Goal: Information Seeking & Learning: Learn about a topic

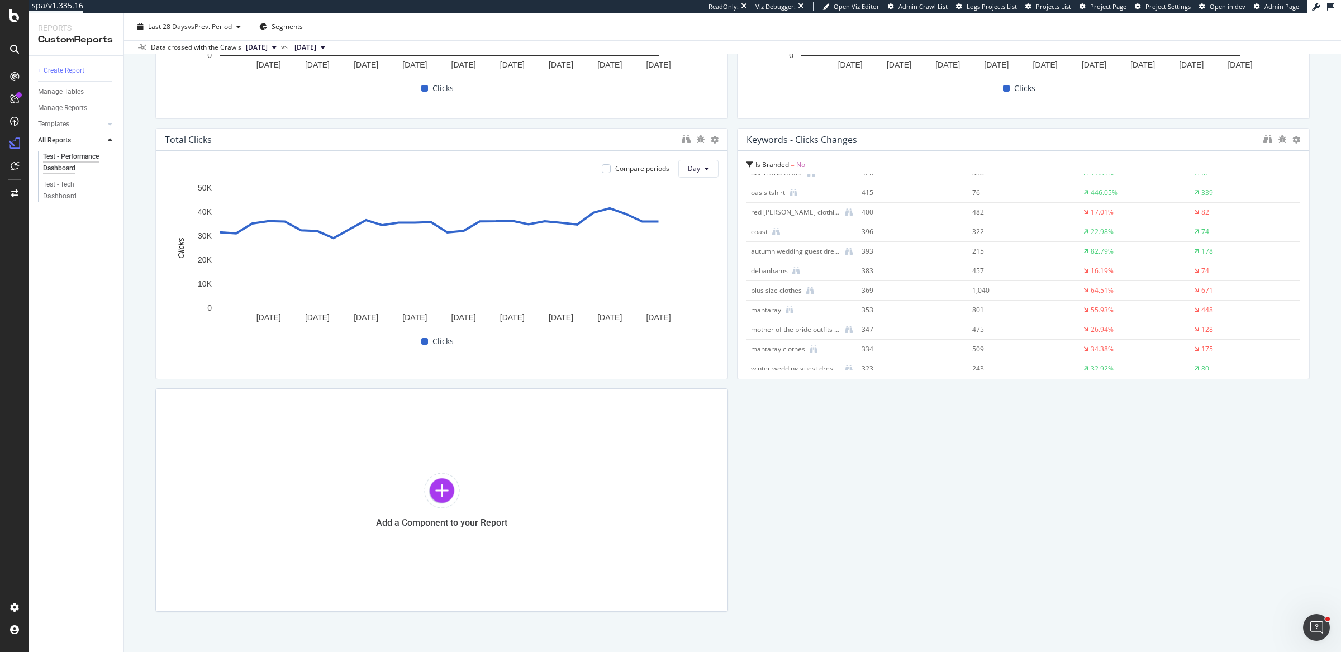
scroll to position [901, 0]
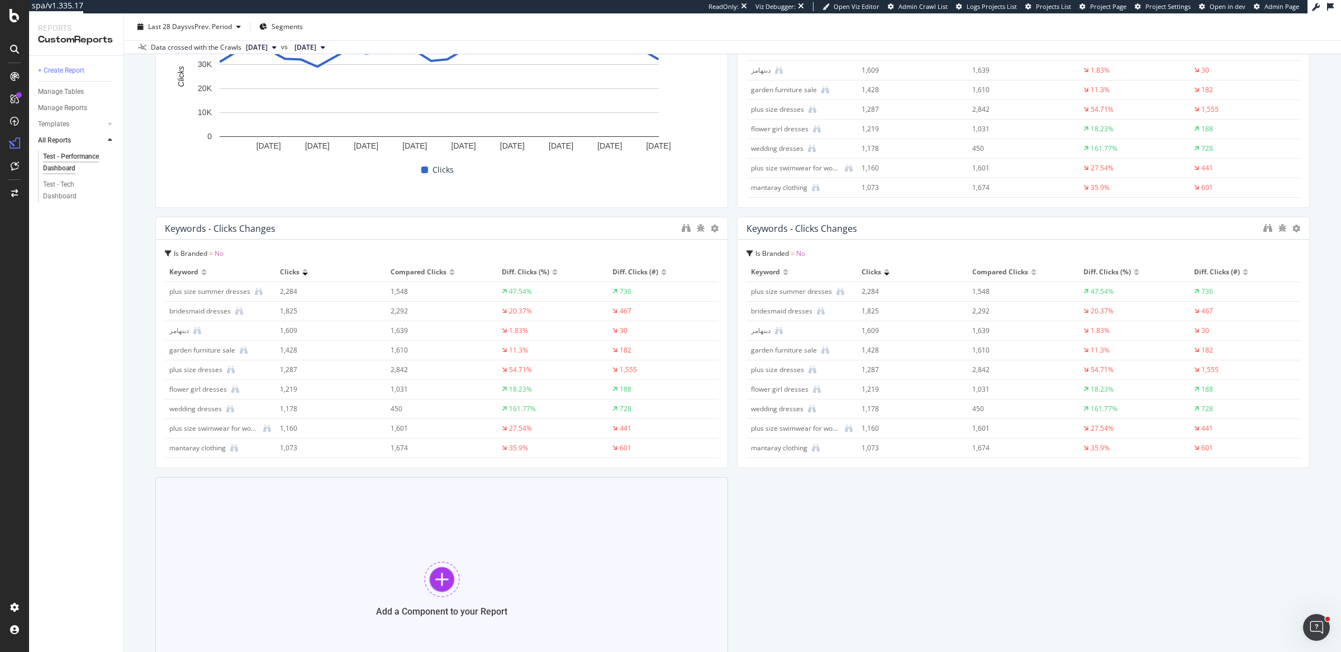
scroll to position [1043, 0]
click at [711, 228] on icon at bounding box center [715, 229] width 8 height 8
click at [736, 242] on span "Delete" at bounding box center [743, 245] width 21 height 10
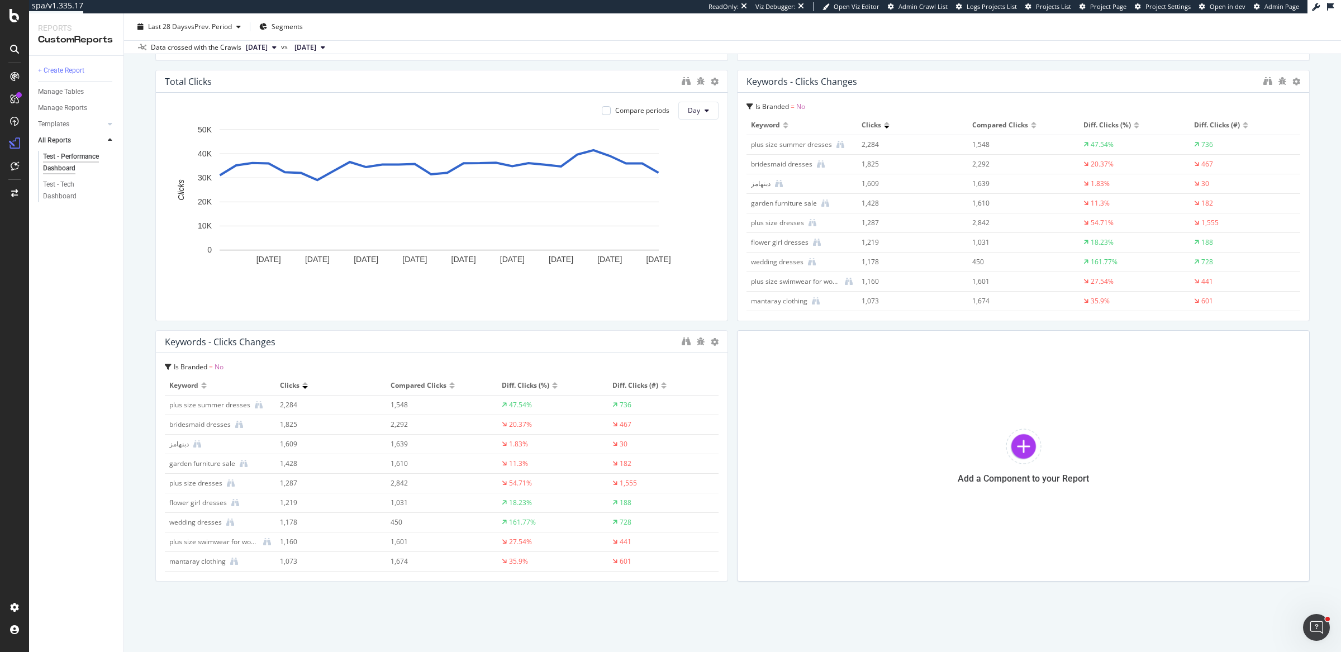
scroll to position [929, 0]
click at [711, 340] on icon at bounding box center [715, 343] width 8 height 8
click at [737, 361] on span "Delete" at bounding box center [743, 359] width 21 height 10
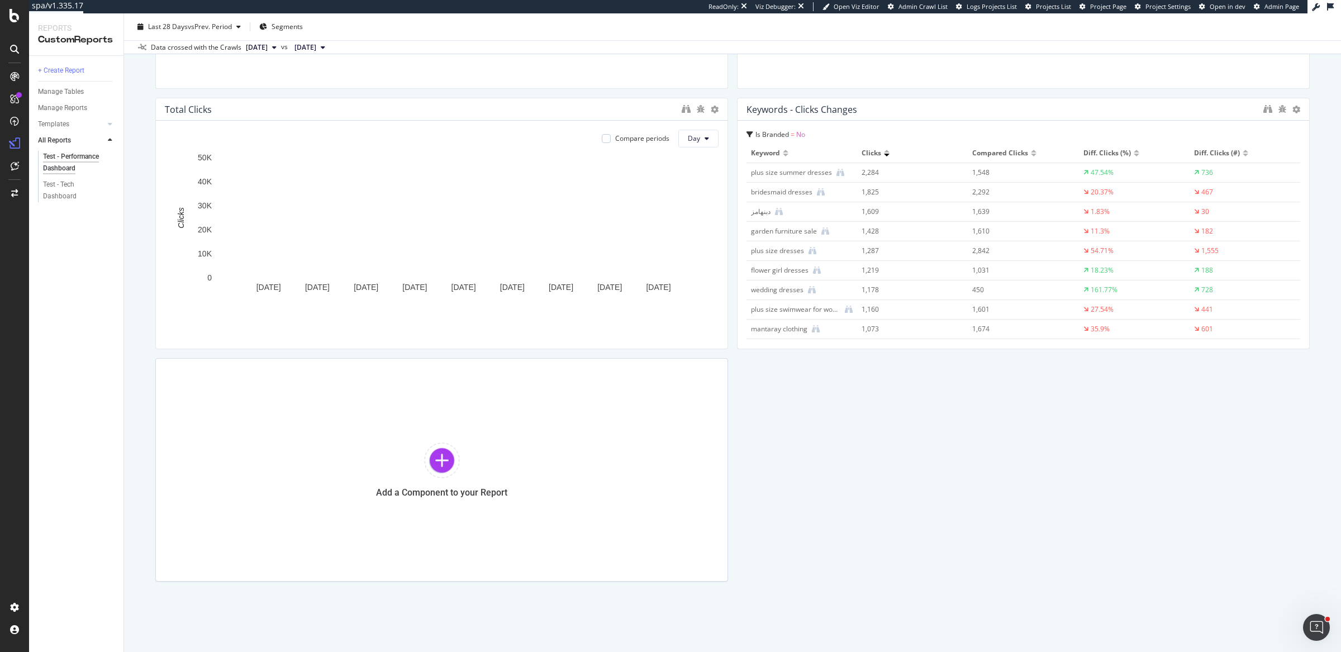
scroll to position [901, 0]
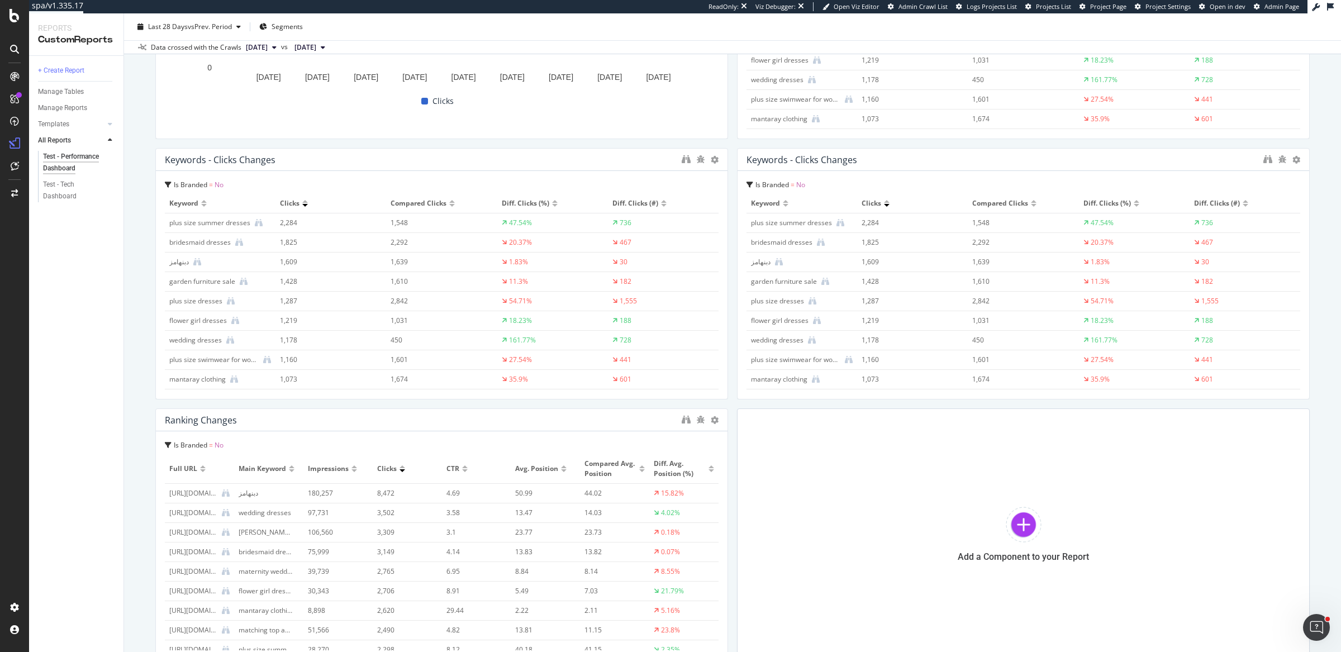
scroll to position [1112, 0]
click at [711, 160] on icon at bounding box center [715, 160] width 8 height 8
click at [748, 178] on span "Delete" at bounding box center [743, 176] width 21 height 10
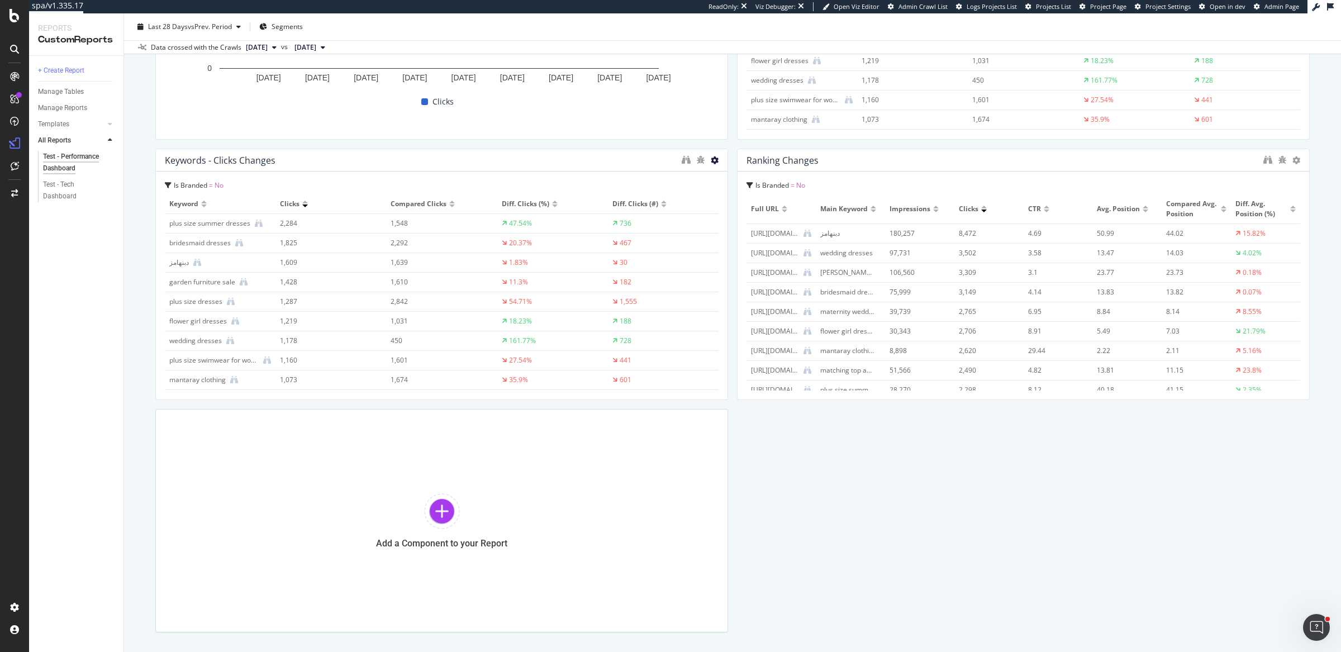
click at [711, 159] on icon at bounding box center [715, 160] width 8 height 8
click at [740, 181] on span "Delete" at bounding box center [743, 176] width 21 height 10
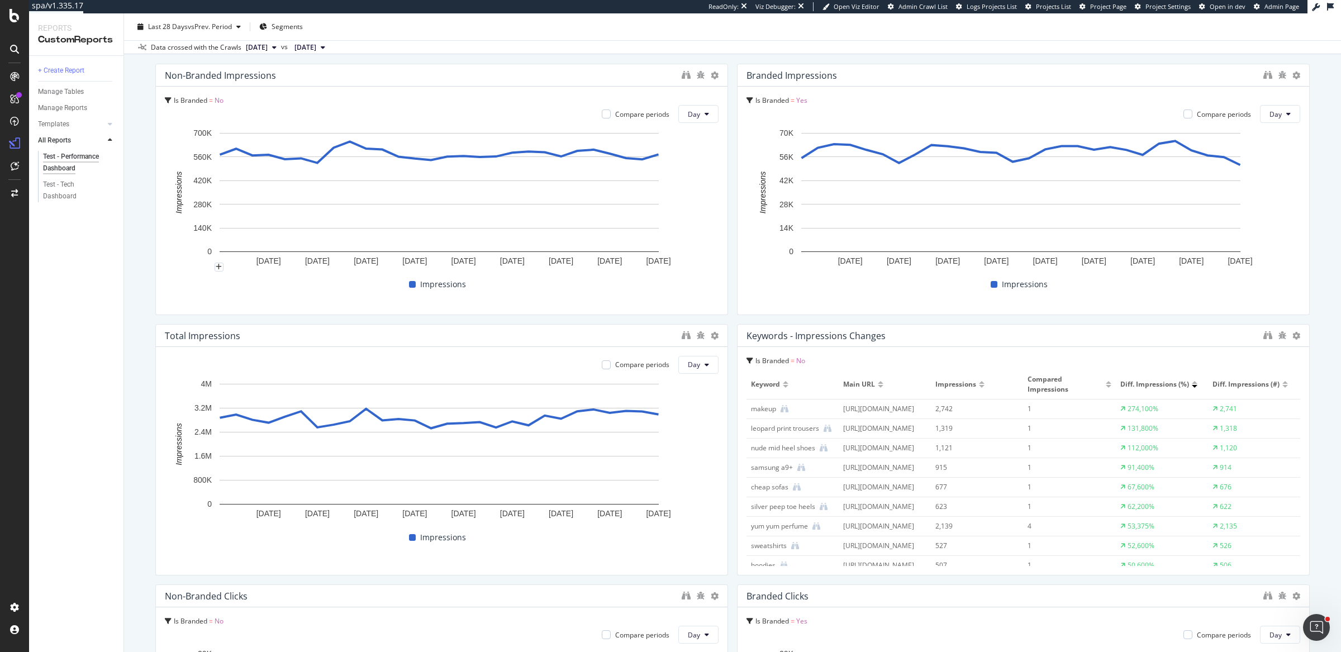
scroll to position [207, 0]
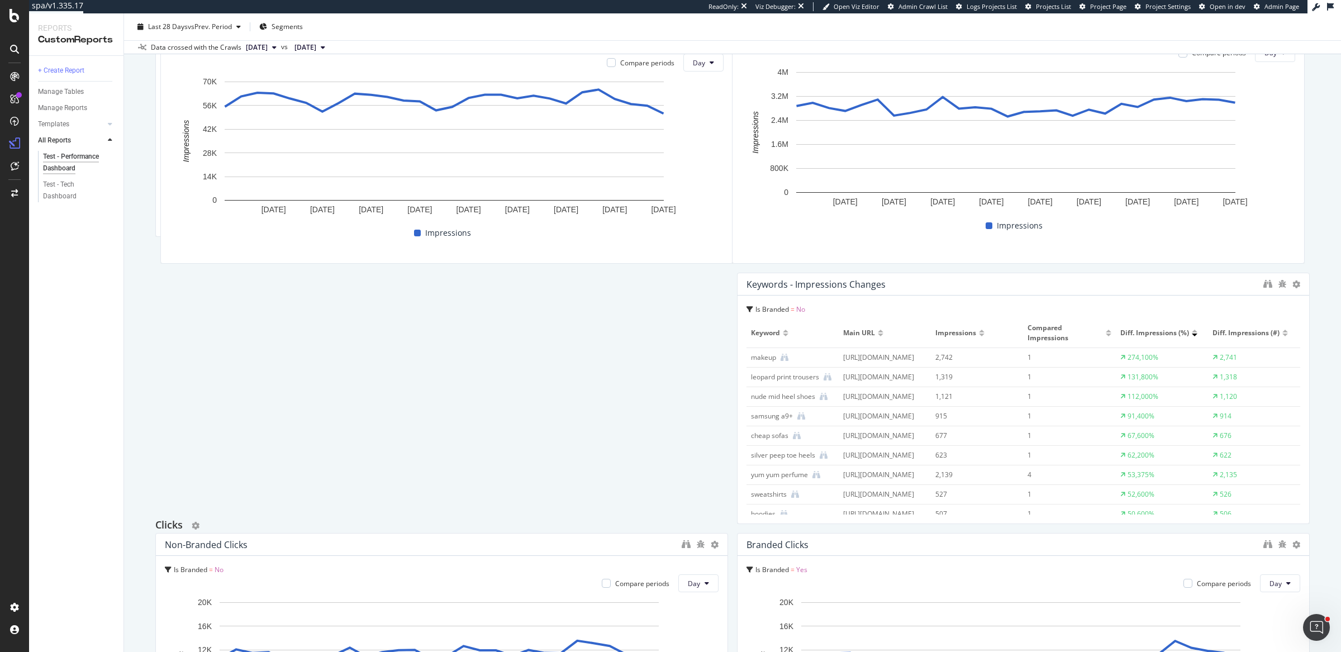
drag, startPoint x: 171, startPoint y: 158, endPoint x: 222, endPoint y: 515, distance: 361.2
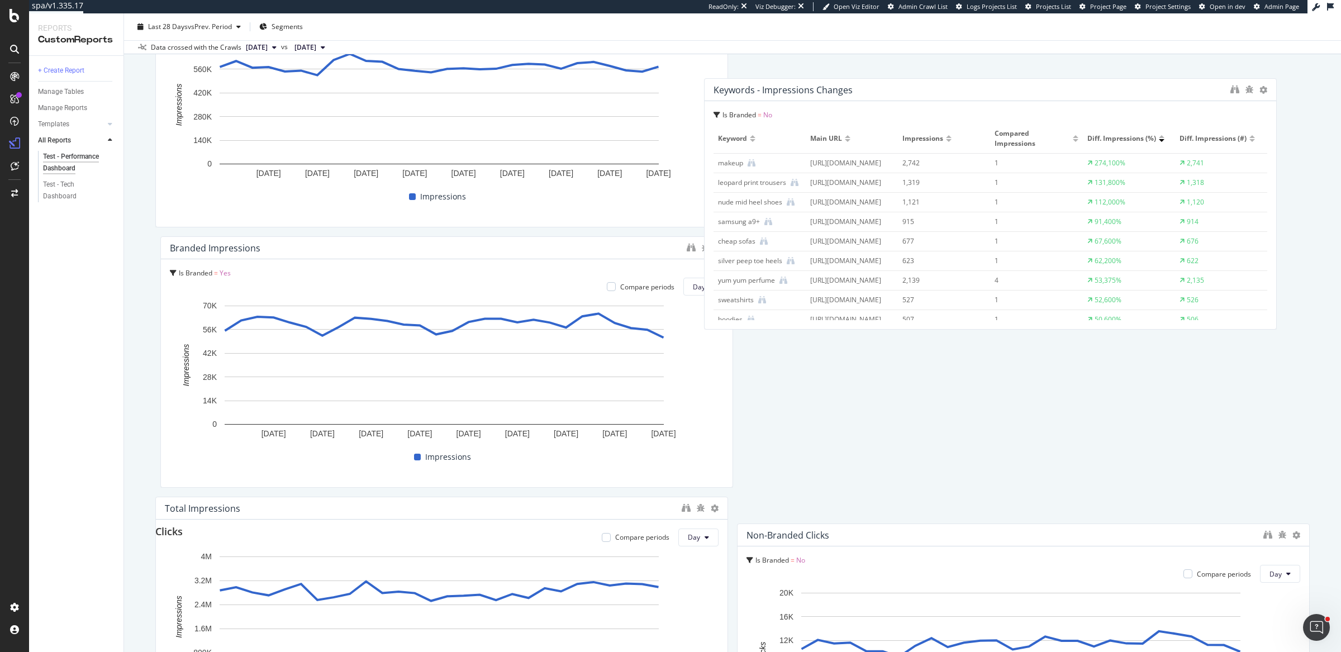
scroll to position [188, 0]
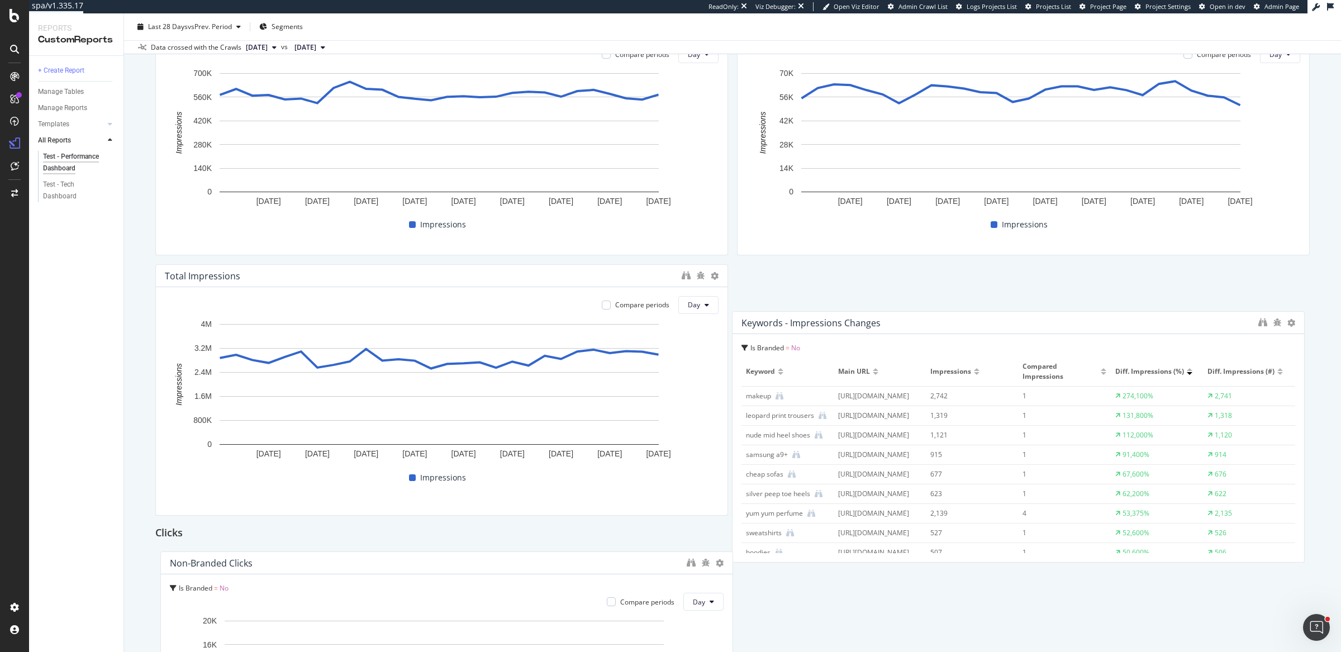
drag, startPoint x: 297, startPoint y: 399, endPoint x: 882, endPoint y: 324, distance: 589.6
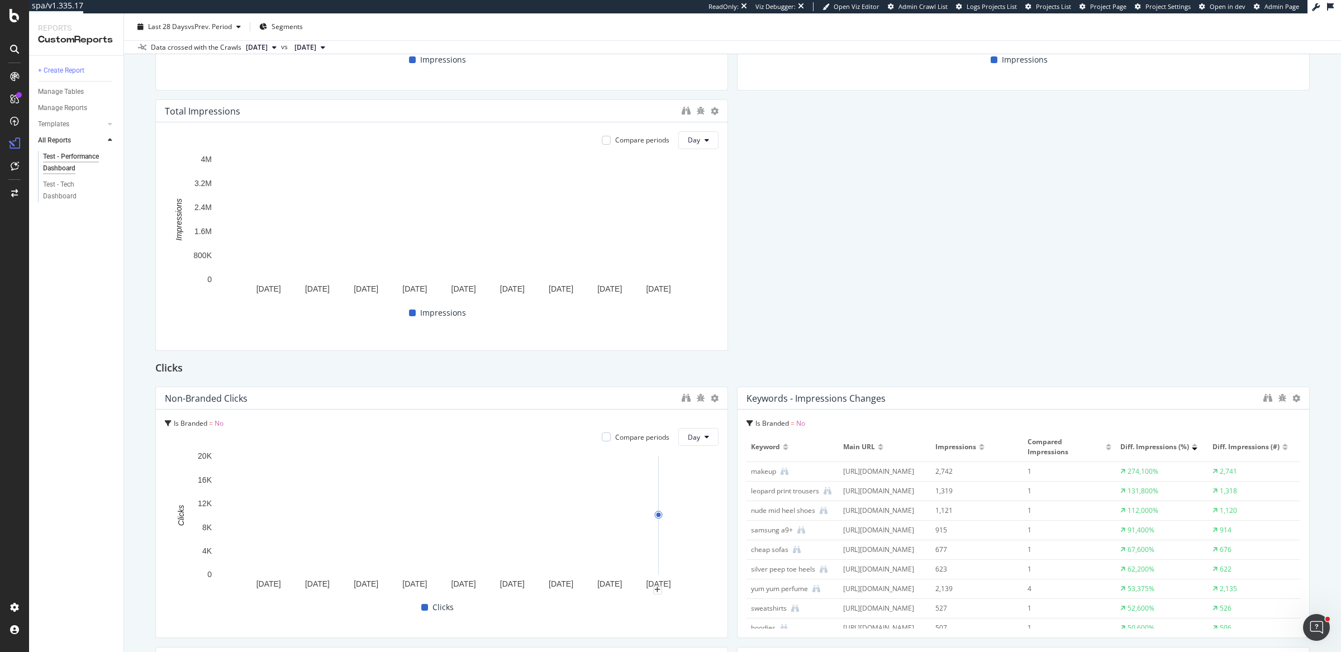
scroll to position [269, 0]
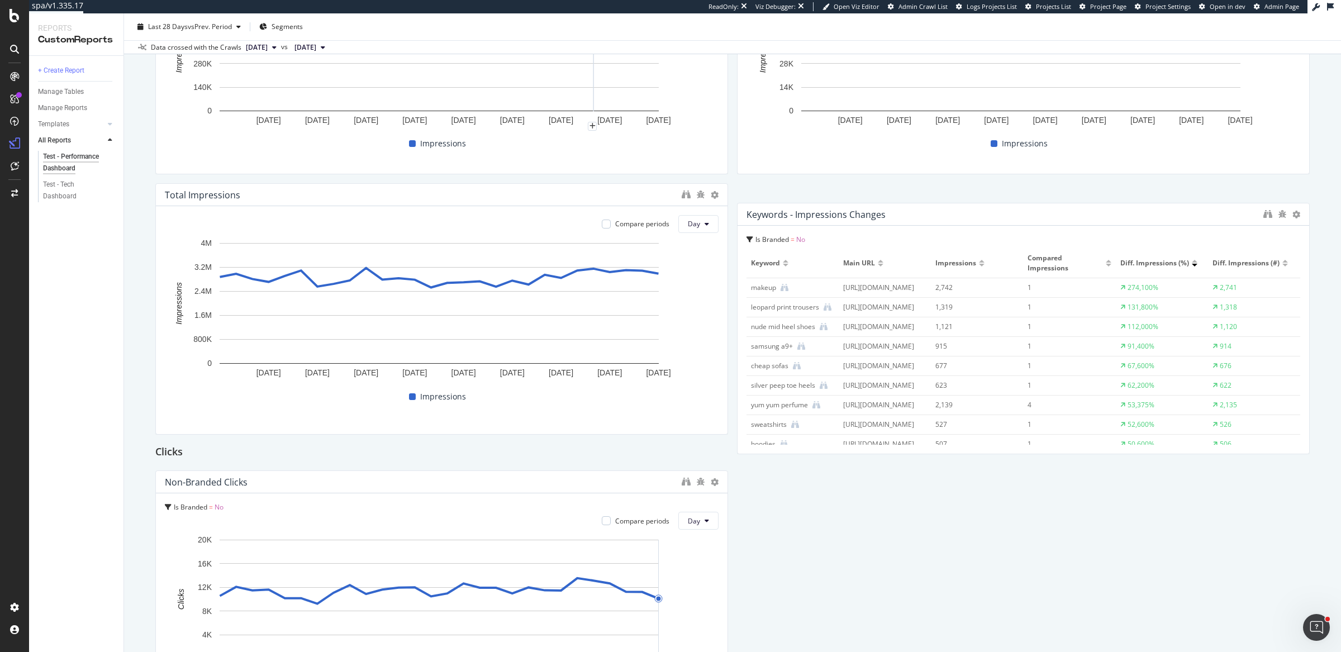
drag, startPoint x: 823, startPoint y: 479, endPoint x: 875, endPoint y: 211, distance: 273.1
click at [875, 211] on div "Keywords - impressions changes" at bounding box center [815, 214] width 139 height 11
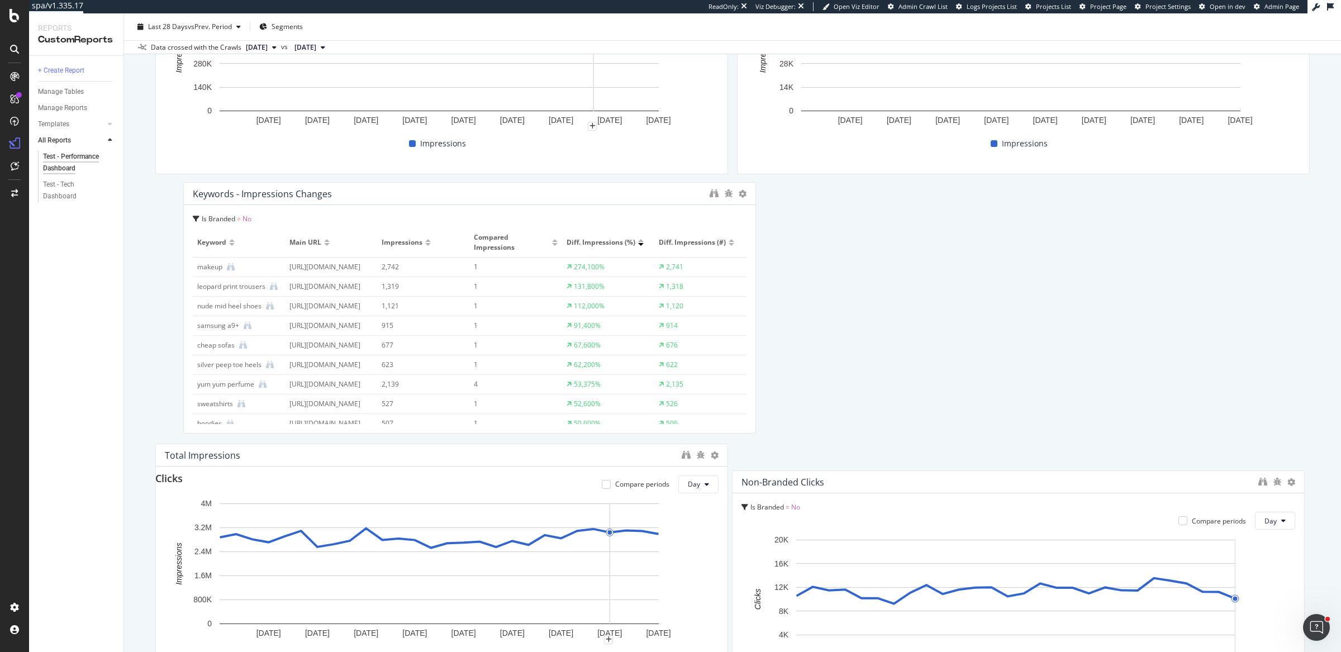
drag, startPoint x: 905, startPoint y: 482, endPoint x: 352, endPoint y: 194, distance: 624.1
click at [352, 194] on div "Keywords - impressions changes" at bounding box center [448, 193] width 511 height 11
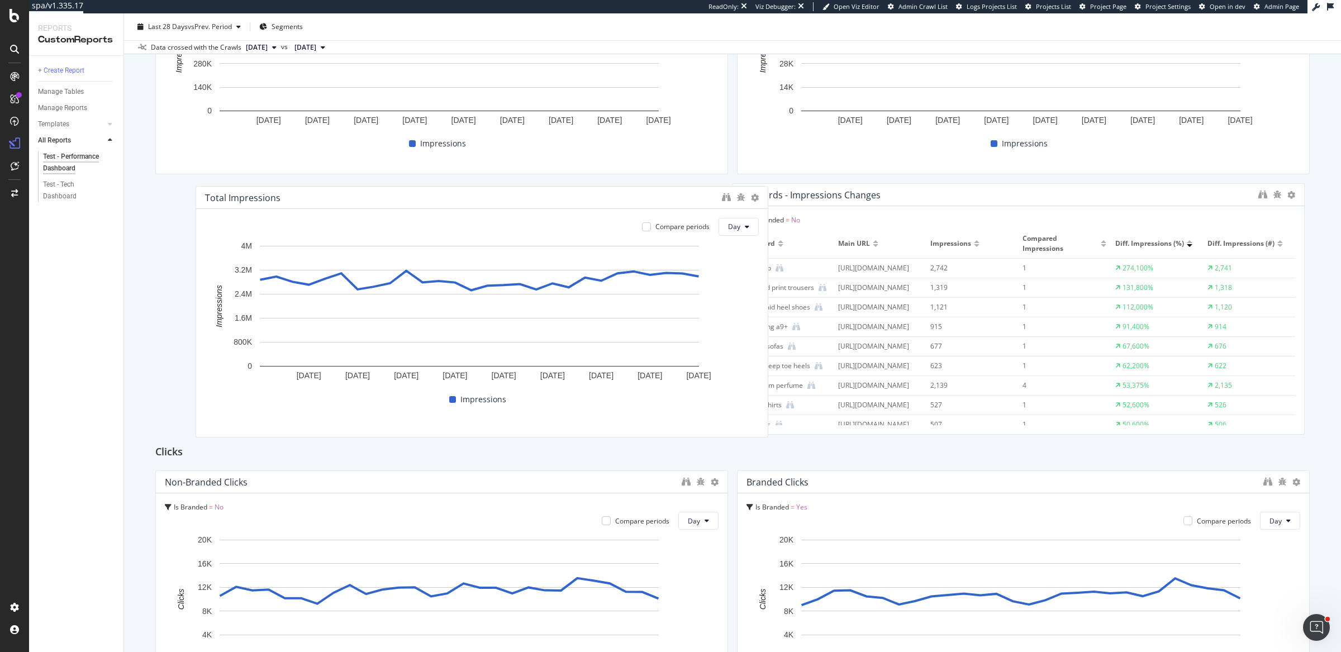
drag, startPoint x: 1000, startPoint y: 192, endPoint x: 459, endPoint y: 194, distance: 541.3
click at [459, 194] on div "Total impressions" at bounding box center [460, 197] width 511 height 11
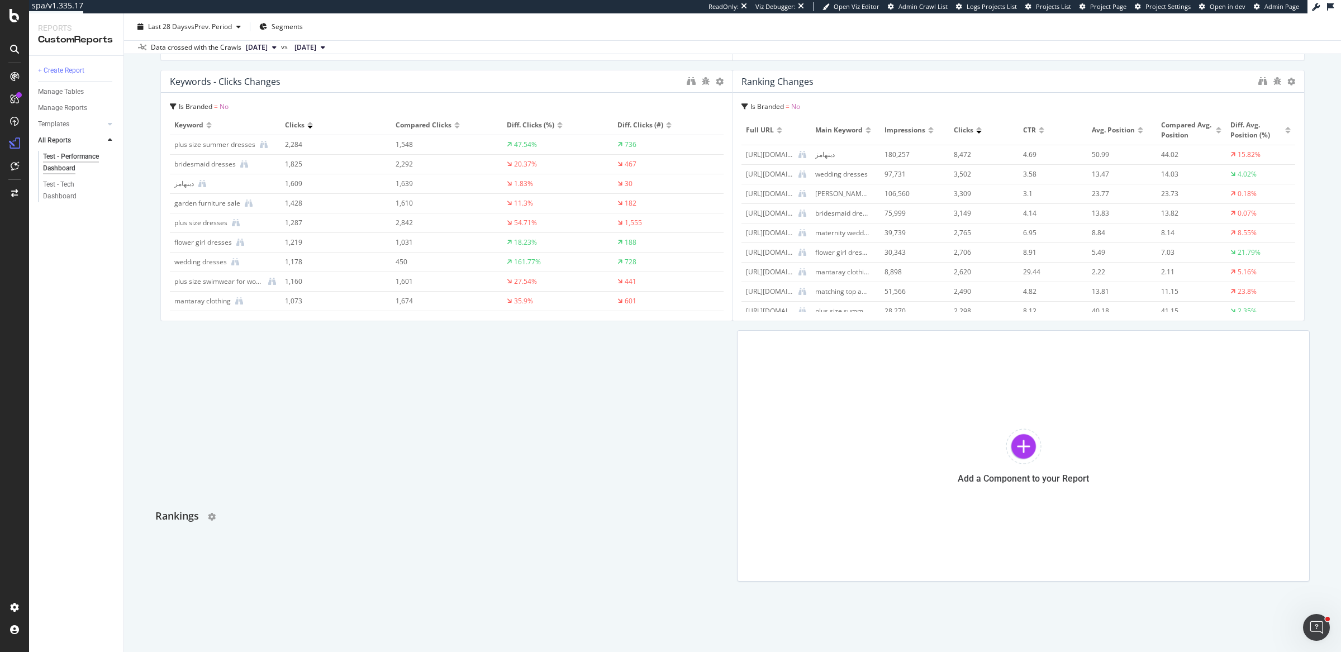
scroll to position [940, 0]
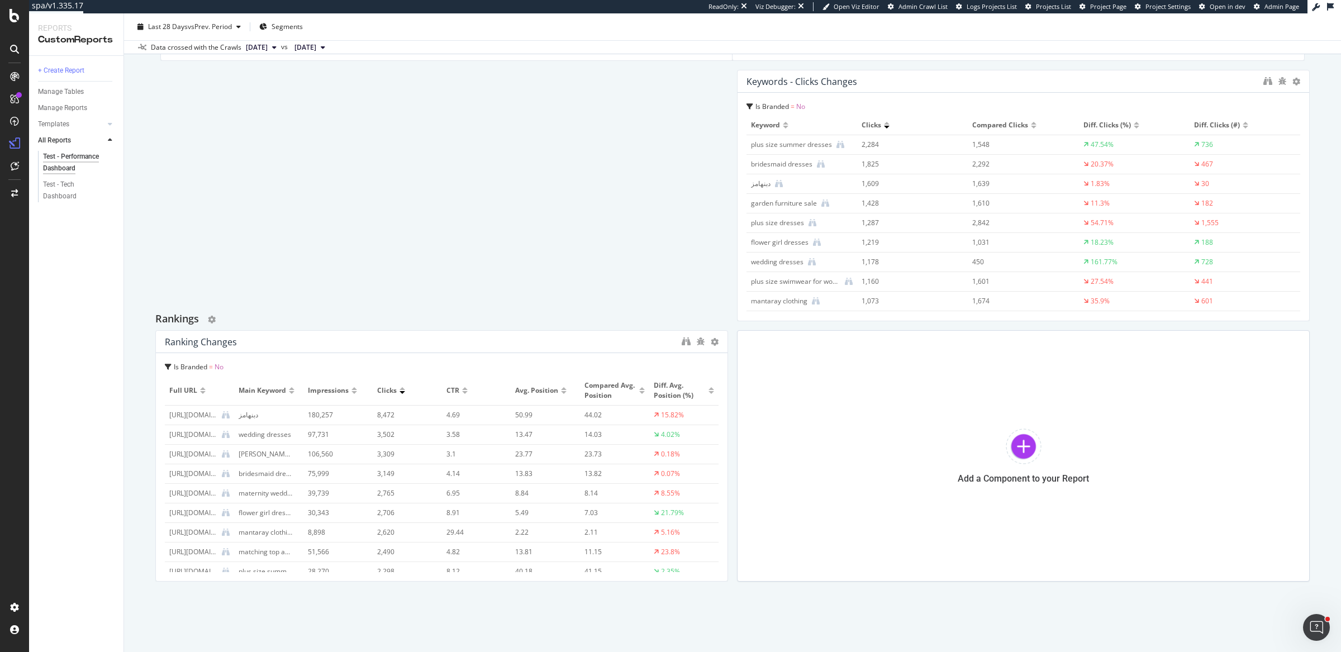
drag, startPoint x: 252, startPoint y: 174, endPoint x: 425, endPoint y: 309, distance: 219.7
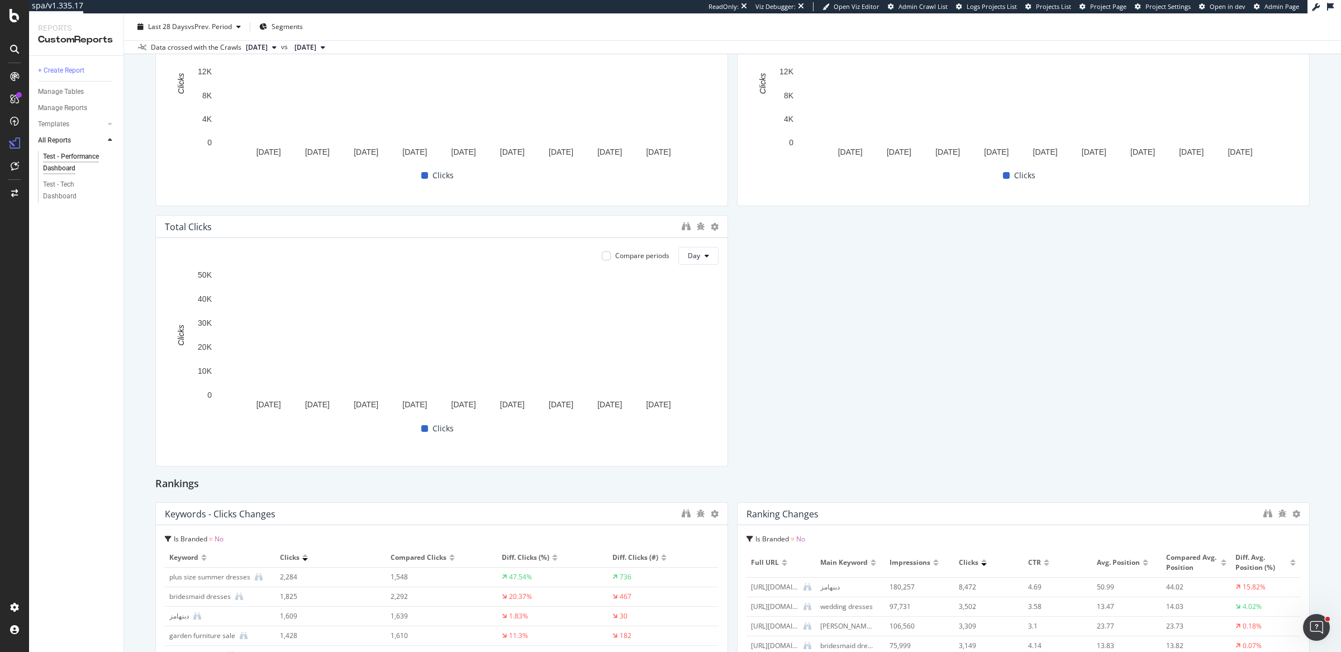
scroll to position [757, 0]
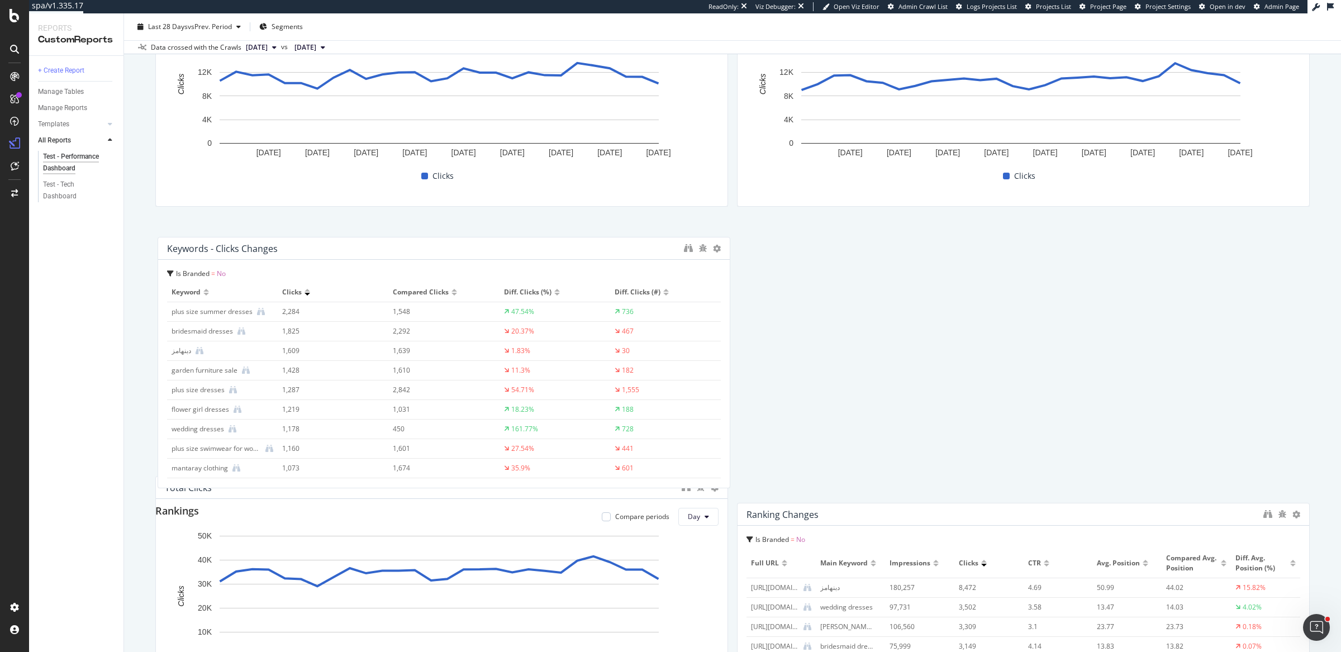
drag, startPoint x: 318, startPoint y: 517, endPoint x: 321, endPoint y: 234, distance: 282.7
click at [321, 243] on div "Keywords - clicks changes" at bounding box center [422, 248] width 511 height 11
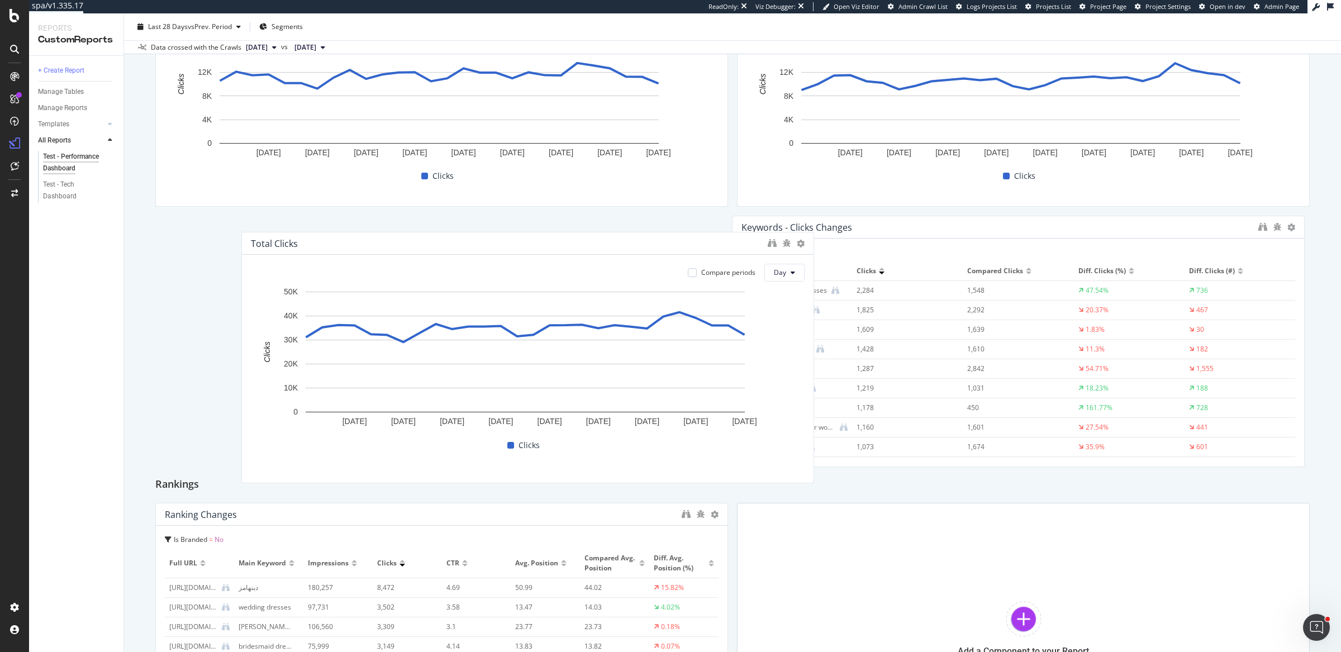
drag, startPoint x: 991, startPoint y: 228, endPoint x: 495, endPoint y: 245, distance: 495.7
click at [495, 245] on div "Total clicks" at bounding box center [506, 243] width 511 height 11
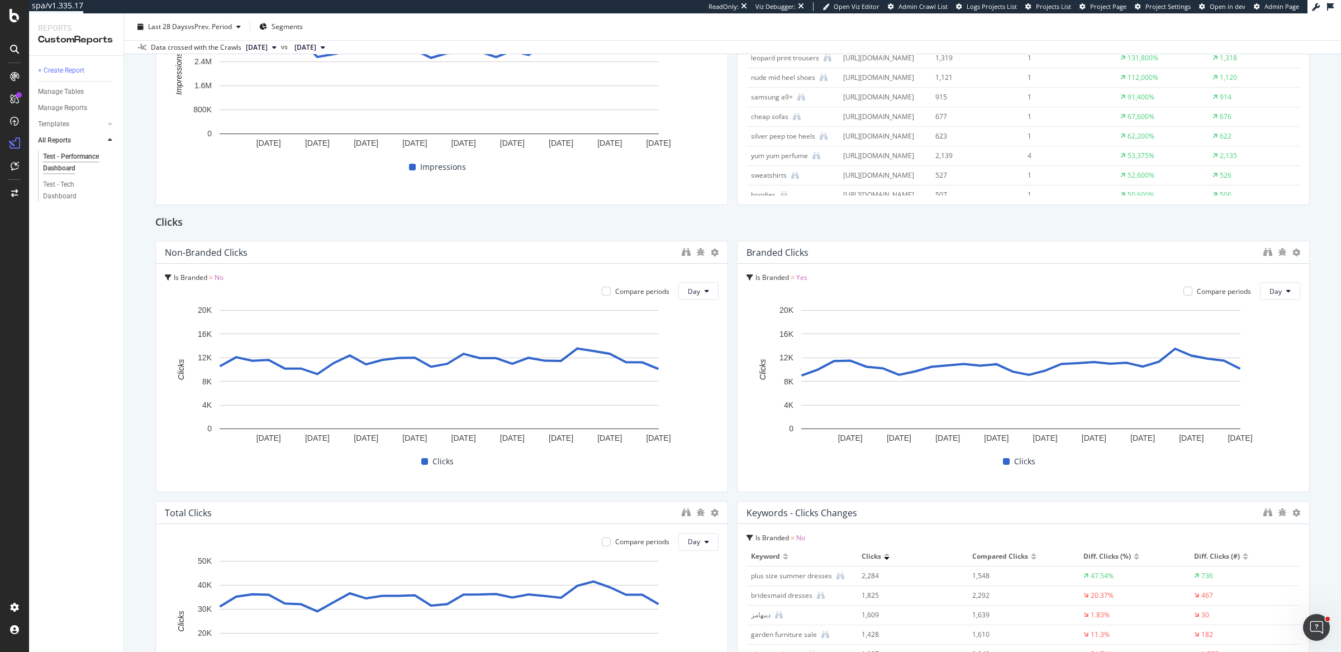
scroll to position [0, 0]
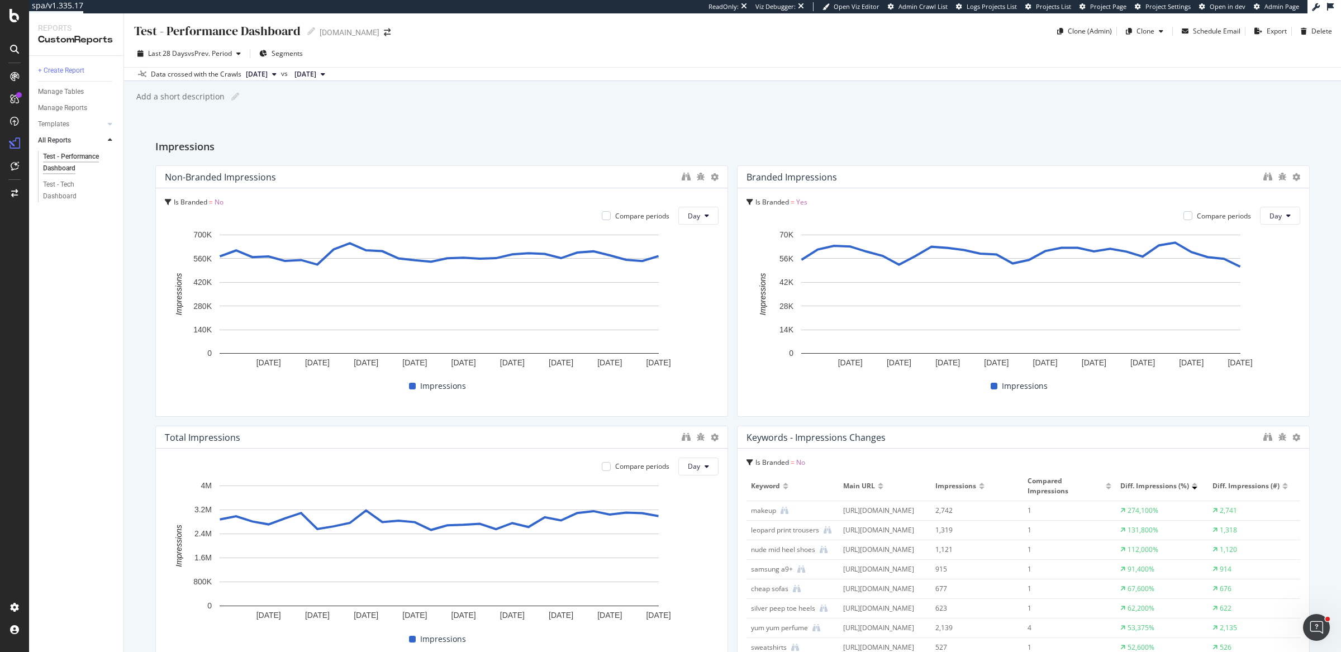
click at [781, 55] on div "Last 28 Days vs Prev. Period Segments" at bounding box center [732, 56] width 1217 height 22
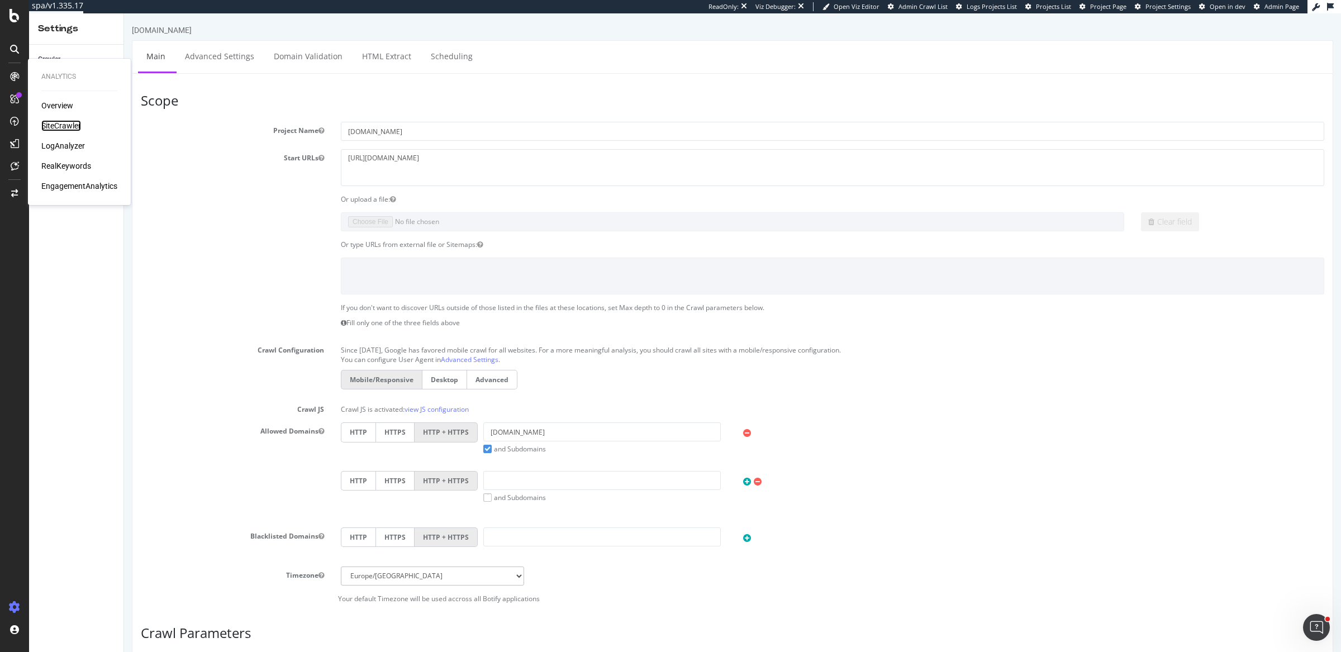
click at [54, 125] on div "SiteCrawler" at bounding box center [61, 125] width 40 height 11
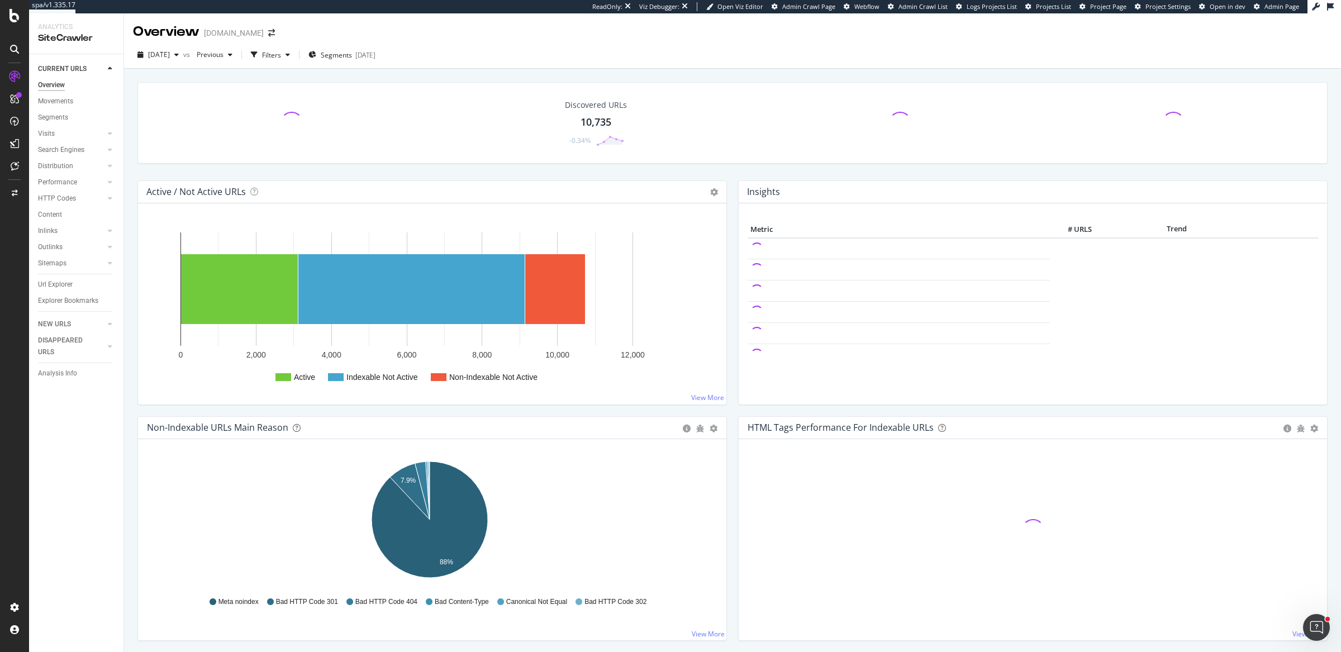
click at [729, 176] on div "Discovered URLs 10,735 -0.34%" at bounding box center [732, 131] width 1201 height 98
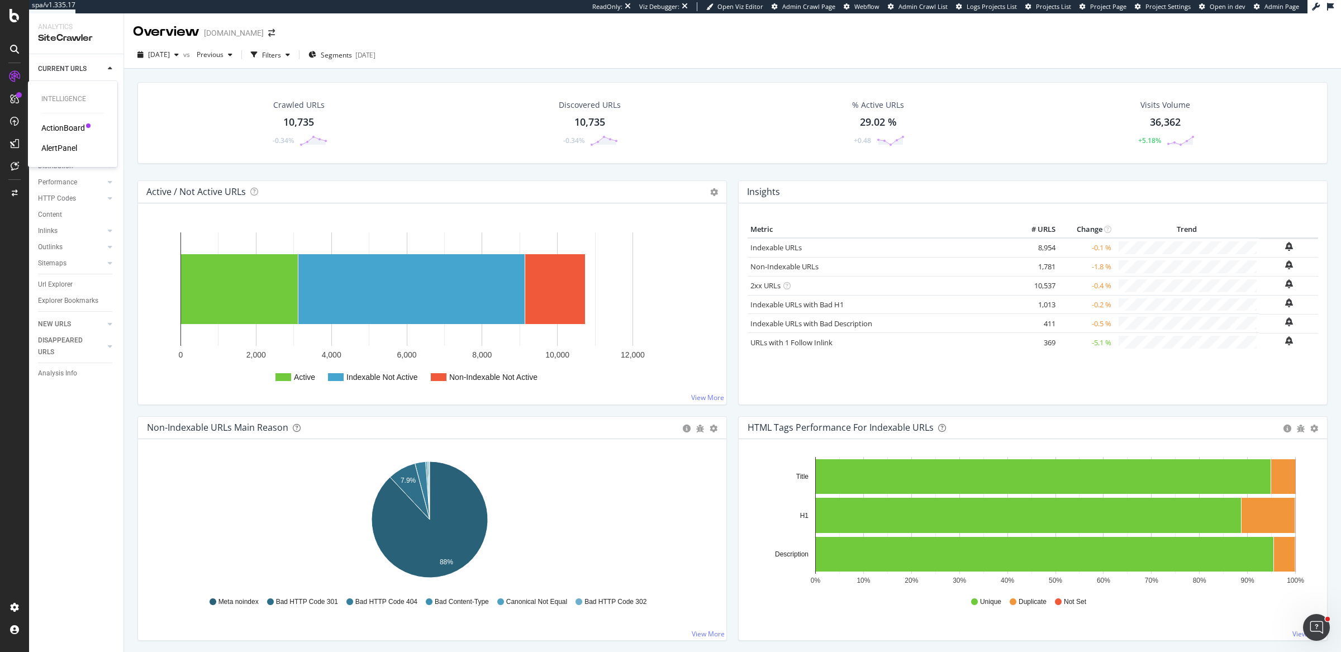
click at [69, 129] on div "ActionBoard" at bounding box center [63, 127] width 44 height 11
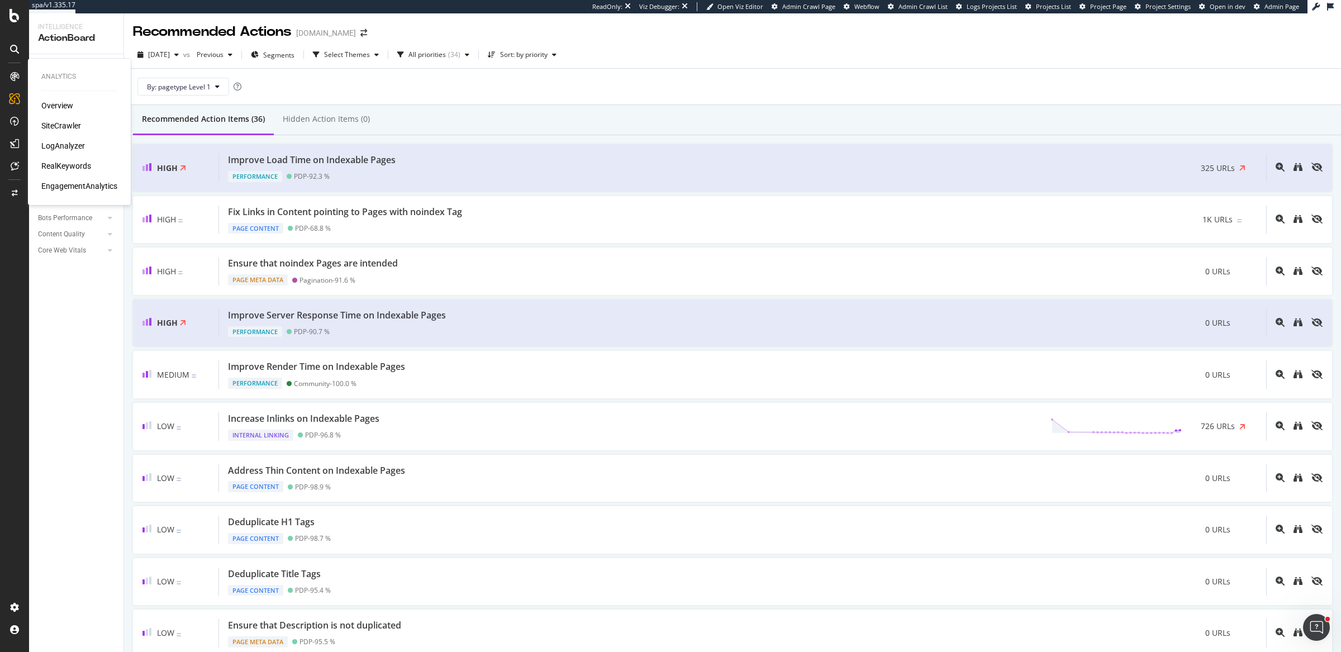
click at [70, 187] on div "EngagementAnalytics" at bounding box center [79, 185] width 76 height 11
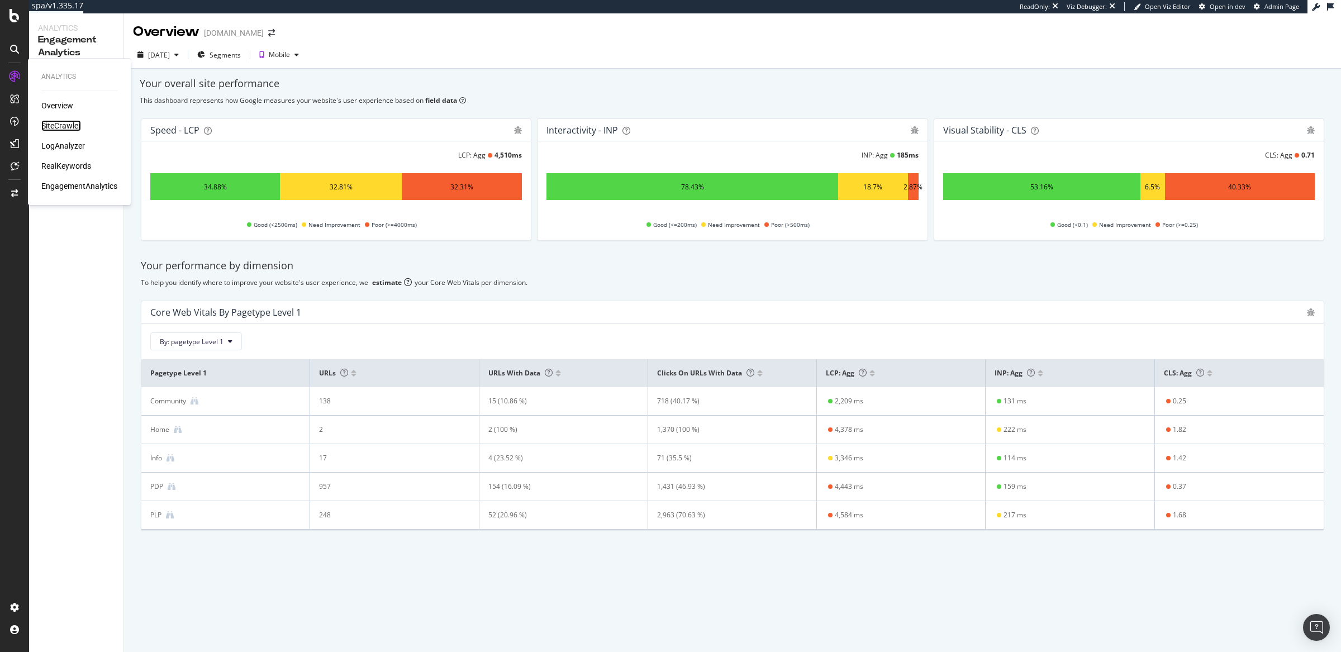
click at [78, 123] on div "SiteCrawler" at bounding box center [61, 125] width 40 height 11
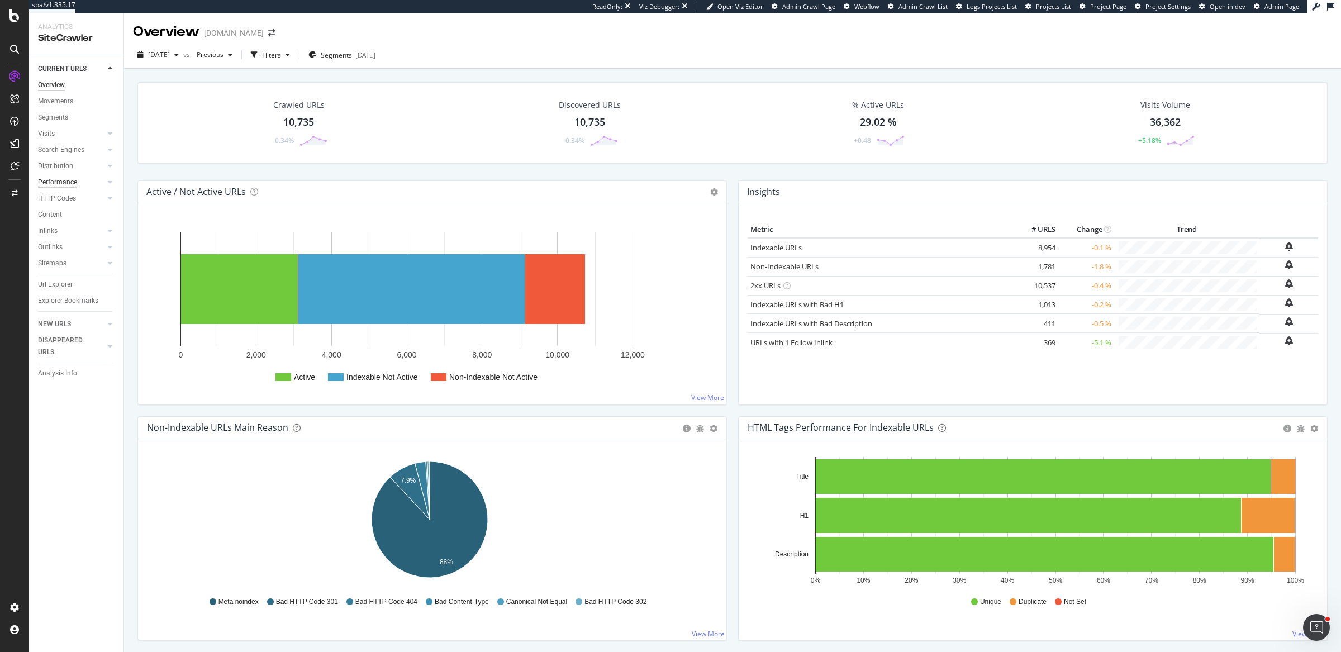
click at [59, 180] on div "Performance" at bounding box center [57, 183] width 39 height 12
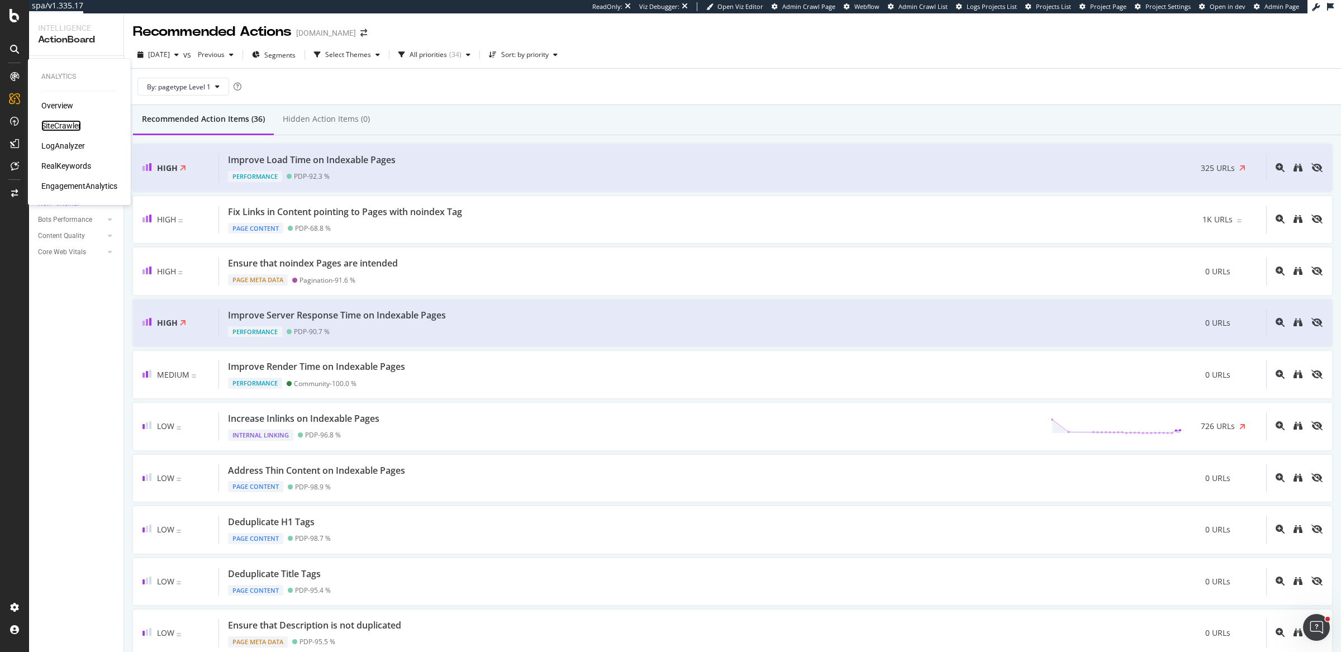
click at [59, 122] on div "SiteCrawler" at bounding box center [61, 125] width 40 height 11
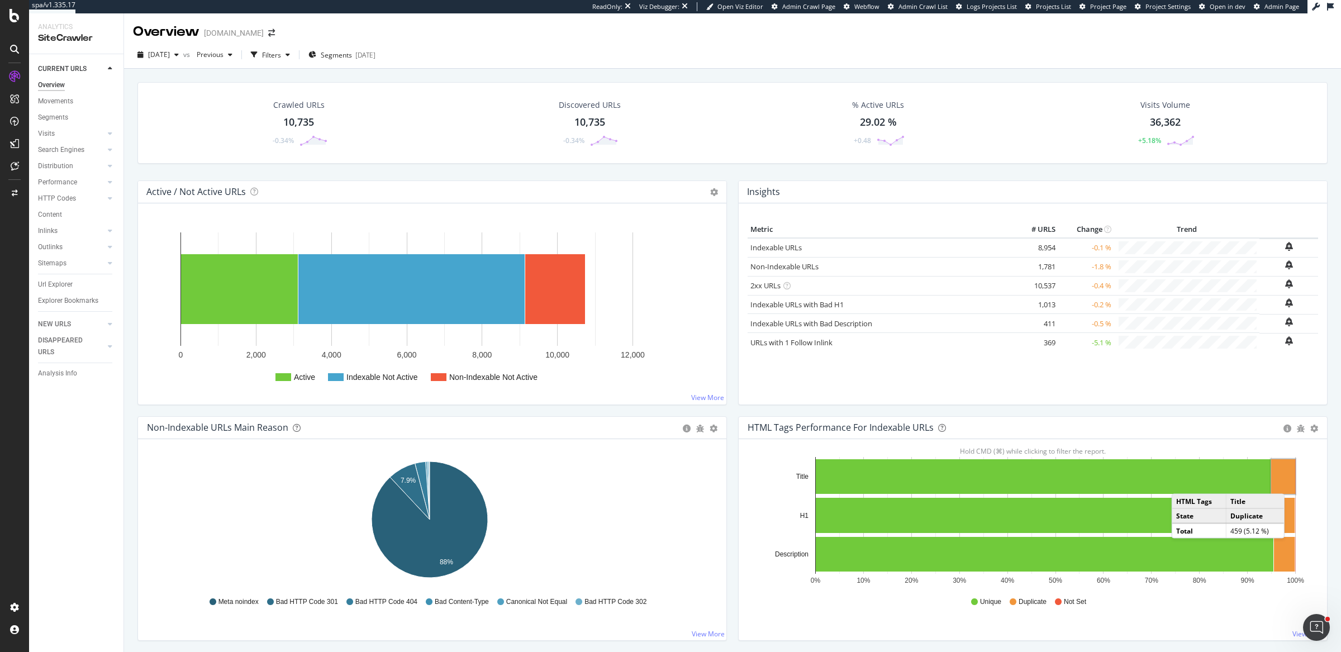
click at [1285, 481] on rect "A chart." at bounding box center [1283, 476] width 24 height 35
click at [1280, 509] on rect "A chart." at bounding box center [1267, 515] width 53 height 35
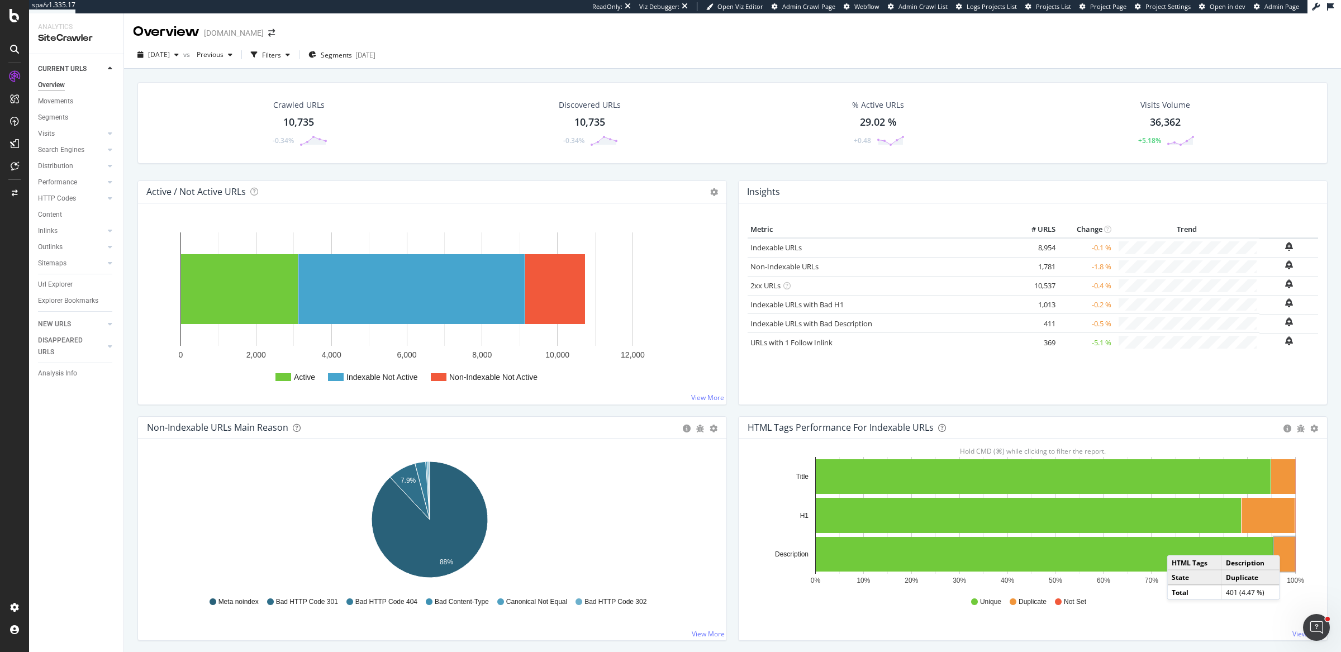
click at [1280, 542] on rect "A chart." at bounding box center [1284, 554] width 21 height 35
click at [790, 344] on link "URLs with 1 Follow Inlink" at bounding box center [791, 342] width 82 height 10
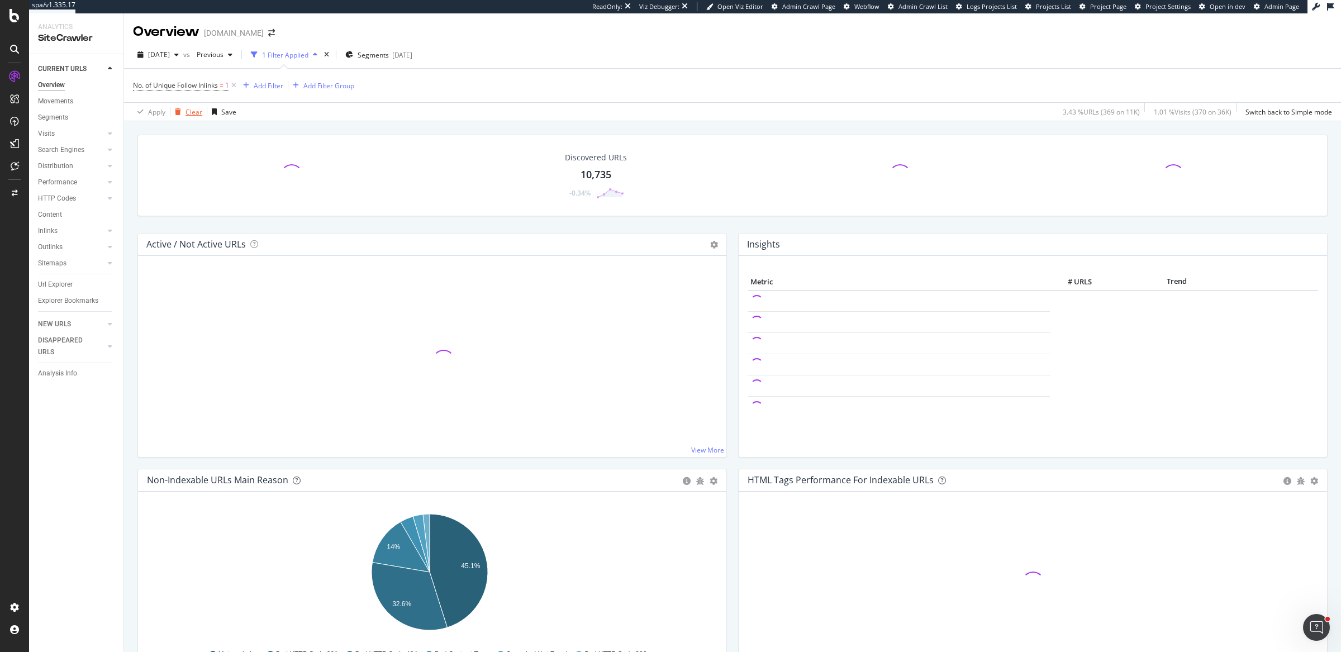
click at [192, 111] on div "Clear" at bounding box center [193, 111] width 17 height 9
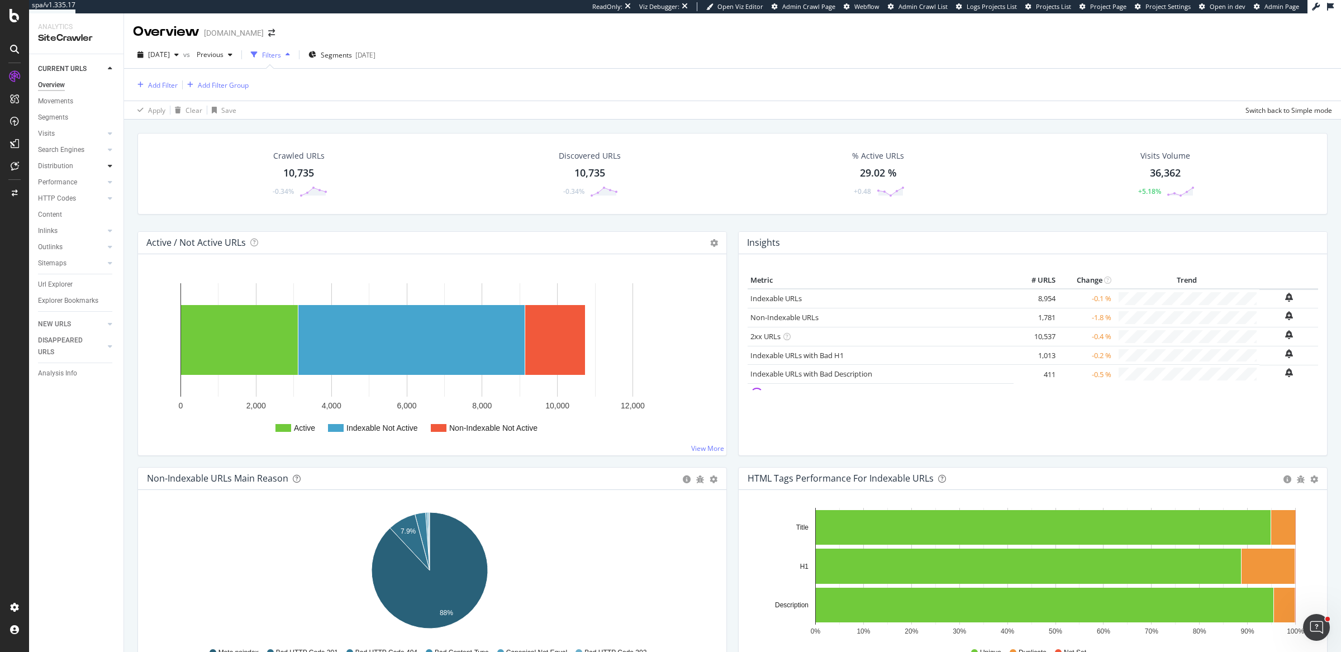
click at [108, 165] on icon at bounding box center [110, 166] width 4 height 7
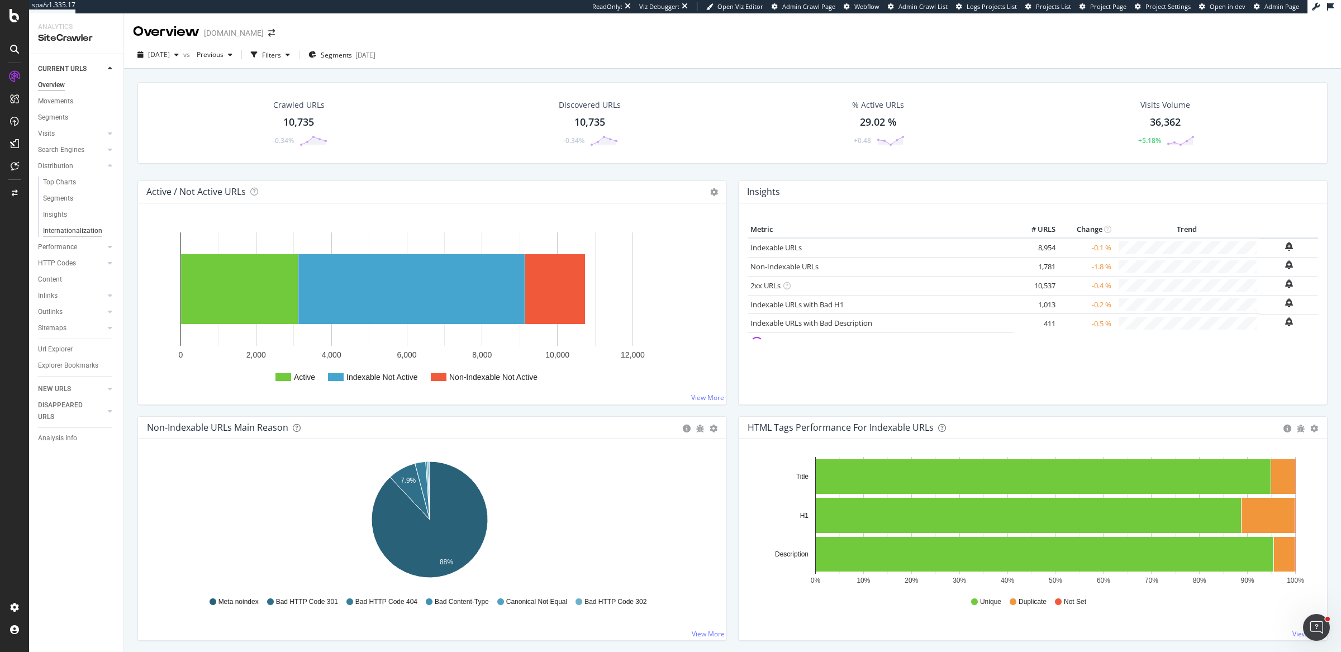
click at [63, 230] on div "Internationalization" at bounding box center [72, 231] width 59 height 12
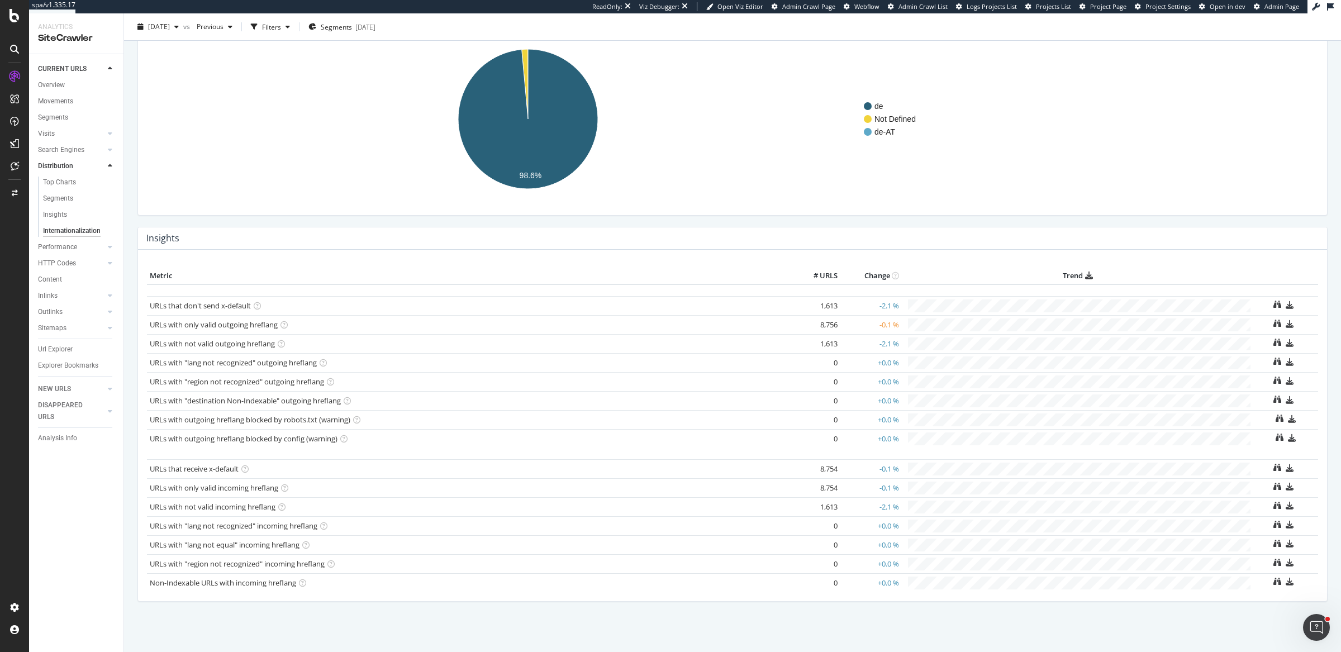
scroll to position [107, 0]
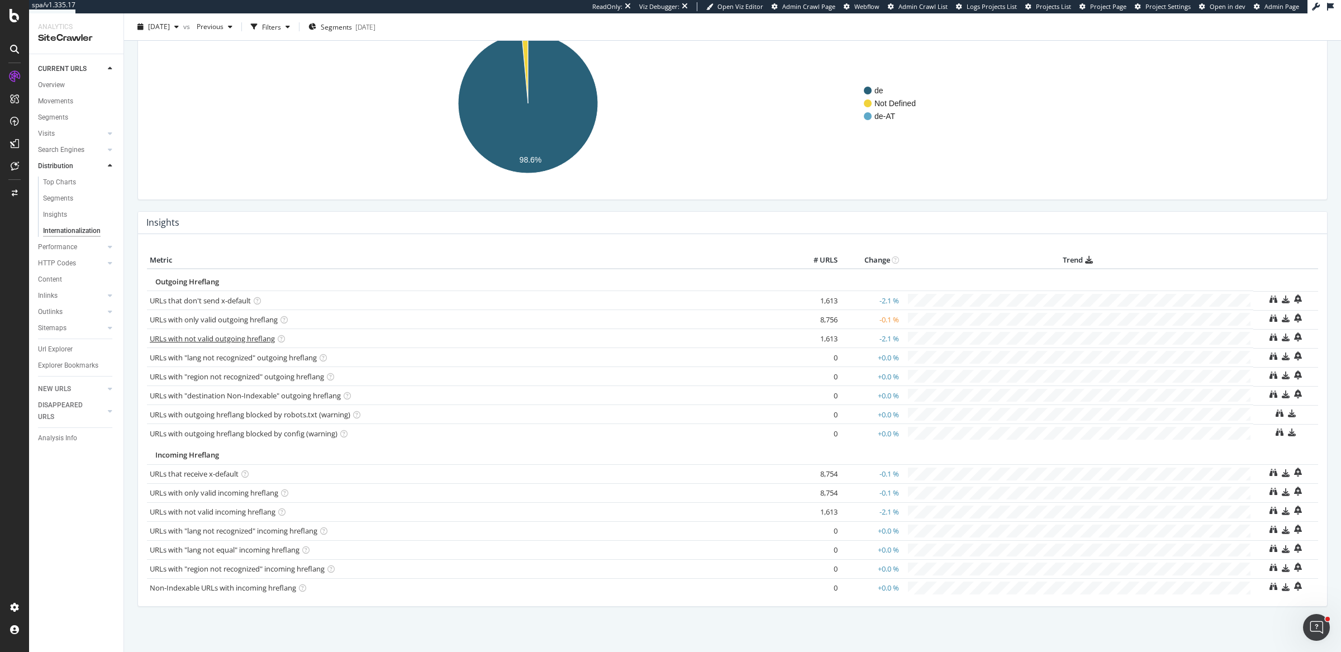
click at [255, 334] on link "URLs with not valid outgoing hreflang" at bounding box center [212, 338] width 125 height 10
